Goal: Task Accomplishment & Management: Complete application form

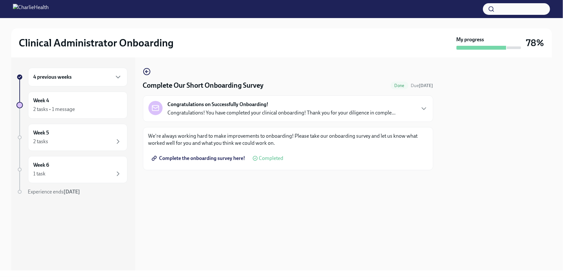
click at [419, 111] on div "Congratulations on Successfully Onboarding! Congratulations! You have completed…" at bounding box center [287, 108] width 279 height 15
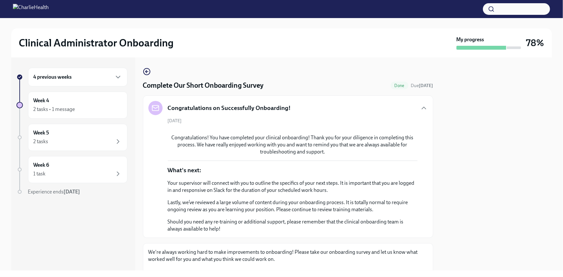
click at [420, 111] on icon "button" at bounding box center [424, 108] width 8 height 8
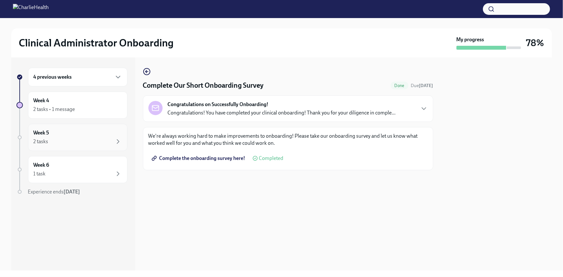
click at [77, 138] on div "2 tasks" at bounding box center [78, 142] width 88 height 8
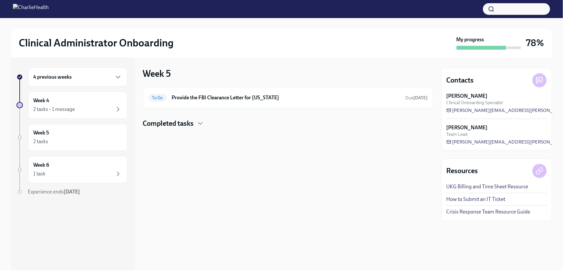
click at [188, 127] on h4 "Completed tasks" at bounding box center [168, 124] width 51 height 10
click at [211, 93] on div "To Do Provide the FBI Clearance Letter for [US_STATE] Due [DATE]" at bounding box center [287, 98] width 279 height 10
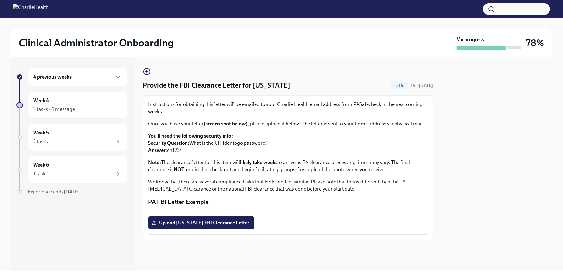
scroll to position [58, 0]
drag, startPoint x: 168, startPoint y: 97, endPoint x: 183, endPoint y: 99, distance: 14.7
click at [183, 133] on p "You'll need the following security info: Security Question: What is the CH Iden…" at bounding box center [287, 143] width 279 height 21
click at [223, 226] on span "Upload [US_STATE] FBI Clearance Letter" at bounding box center [201, 223] width 97 height 6
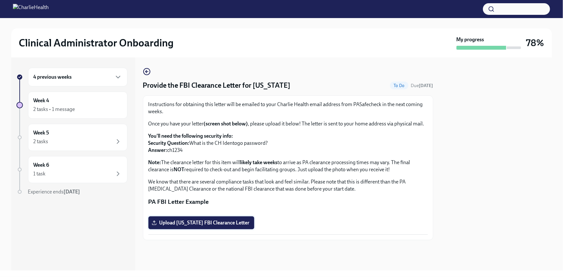
click at [0, 0] on input "Upload [US_STATE] FBI Clearance Letter" at bounding box center [0, 0] width 0 height 0
click at [93, 110] on span "Complete" at bounding box center [99, 109] width 26 height 5
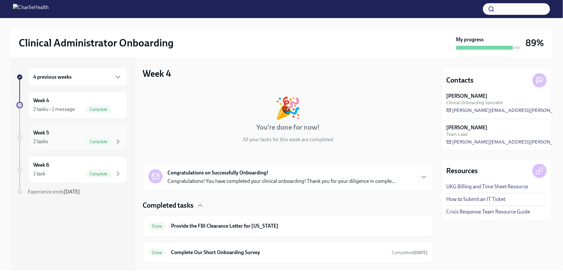
click at [88, 133] on div "Week 5 2 tasks Complete" at bounding box center [78, 137] width 88 height 16
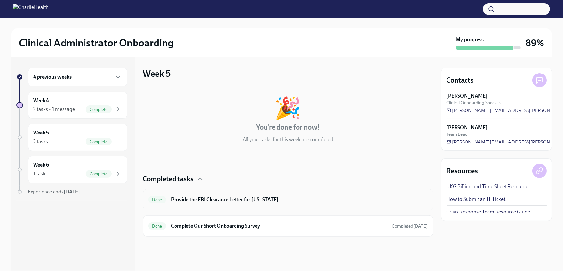
click at [282, 197] on h6 "Provide the FBI Clearance Letter for [US_STATE]" at bounding box center [299, 199] width 257 height 7
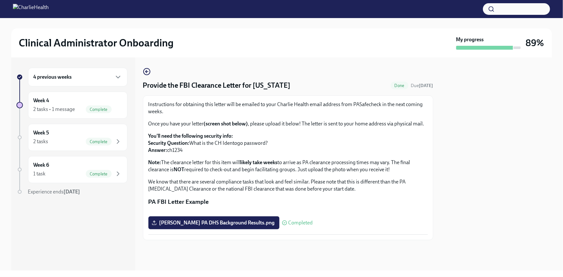
scroll to position [89, 0]
click at [56, 143] on div "2 tasks Complete" at bounding box center [78, 142] width 88 height 8
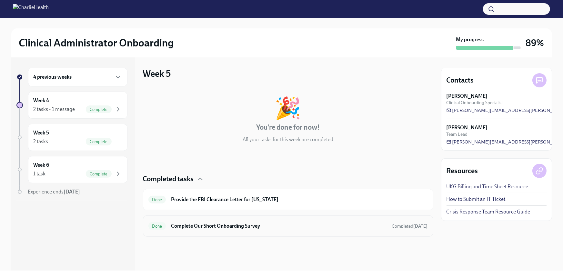
click at [301, 232] on div "Done Complete Our Short Onboarding Survey Completed [DATE]" at bounding box center [288, 226] width 290 height 21
click at [80, 141] on div "2 tasks Complete" at bounding box center [78, 142] width 88 height 8
click at [82, 173] on div "1 task Complete" at bounding box center [78, 174] width 88 height 8
click at [66, 77] on h6 "4 previous weeks" at bounding box center [53, 77] width 38 height 7
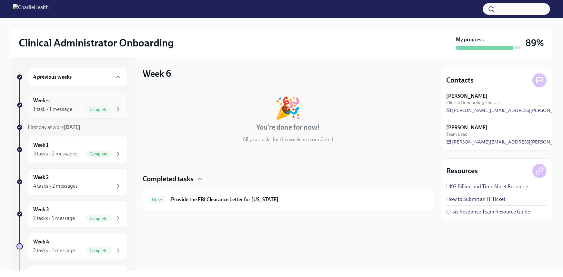
click at [69, 116] on div "Week -1 1 task • 1 message Complete" at bounding box center [77, 105] width 99 height 27
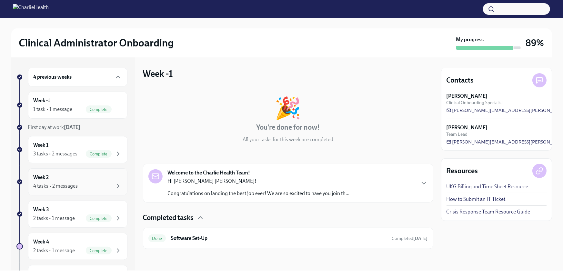
click at [73, 178] on div "Week 2 4 tasks • 2 messages" at bounding box center [78, 182] width 88 height 16
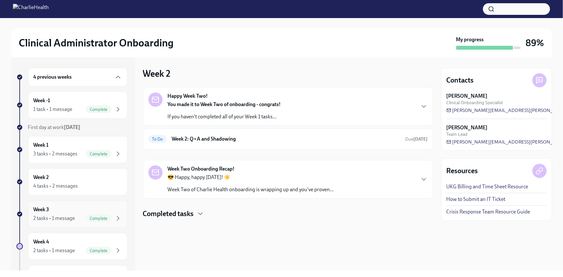
click at [57, 211] on div "Week 3 2 tasks • 1 message Complete" at bounding box center [78, 214] width 88 height 16
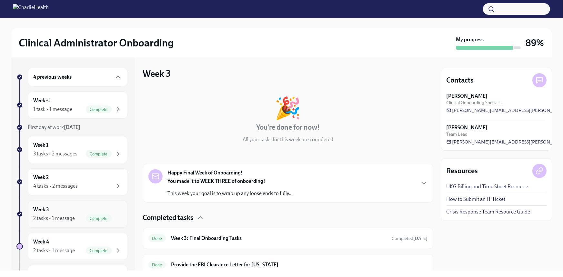
scroll to position [91, 0]
drag, startPoint x: 475, startPoint y: 200, endPoint x: 482, endPoint y: 205, distance: 8.1
click at [482, 204] on div "UKG Billing and Time Sheet Resource How to Submit an IT Ticket Crisis Response …" at bounding box center [497, 199] width 100 height 32
